Goal: Check status: Check status

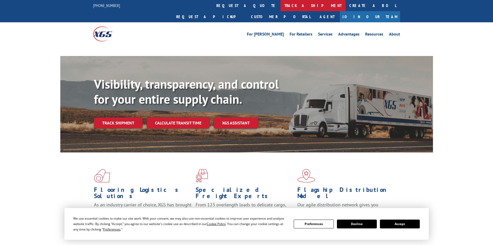
click at [281, 4] on link "track a shipment" at bounding box center [313, 5] width 65 height 11
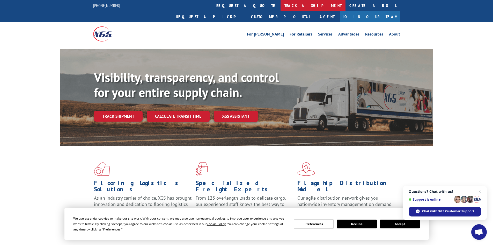
click at [281, 7] on link "track a shipment" at bounding box center [313, 5] width 65 height 11
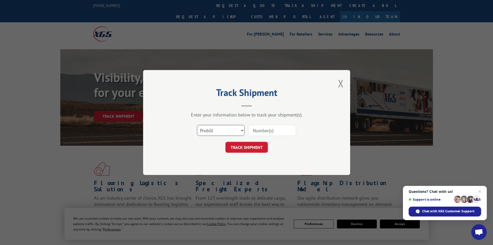
click at [215, 133] on select "Select category... Probill BOL PO" at bounding box center [221, 130] width 48 height 11
select select "po"
click at [197, 125] on select "Select category... Probill BOL PO" at bounding box center [221, 130] width 48 height 11
click at [265, 129] on input at bounding box center [273, 130] width 48 height 11
type input "41481848"
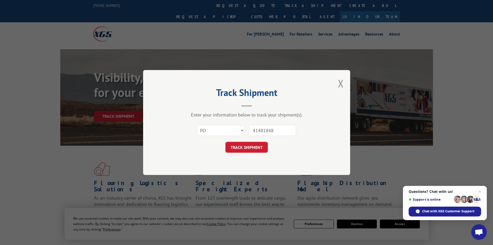
click at [226, 142] on button "TRACK SHIPMENT" at bounding box center [247, 147] width 42 height 11
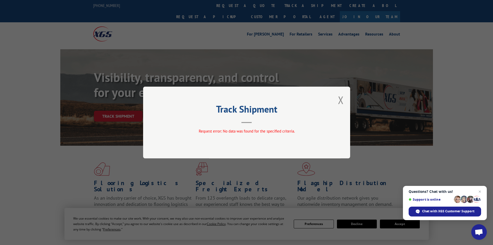
click at [344, 100] on div "Track Shipment Request error: No data was found for the specified criteria." at bounding box center [246, 122] width 207 height 72
click at [340, 100] on button "Close modal" at bounding box center [341, 100] width 6 height 14
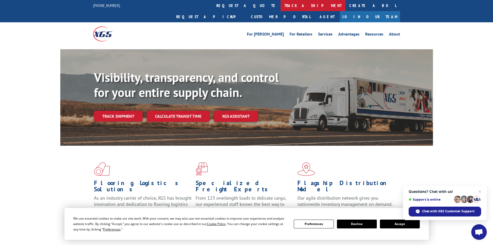
click at [281, 7] on link "track a shipment" at bounding box center [313, 5] width 65 height 11
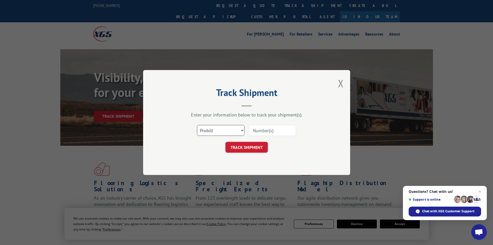
click at [220, 136] on select "Select category... Probill BOL PO" at bounding box center [221, 130] width 48 height 11
select select "po"
click at [197, 125] on select "Select category... Probill BOL PO" at bounding box center [221, 130] width 48 height 11
click at [276, 133] on input at bounding box center [273, 130] width 48 height 11
type input "41491848"
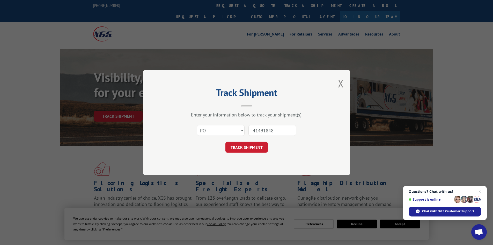
click button "TRACK SHIPMENT" at bounding box center [247, 147] width 42 height 11
